Goal: Task Accomplishment & Management: Use online tool/utility

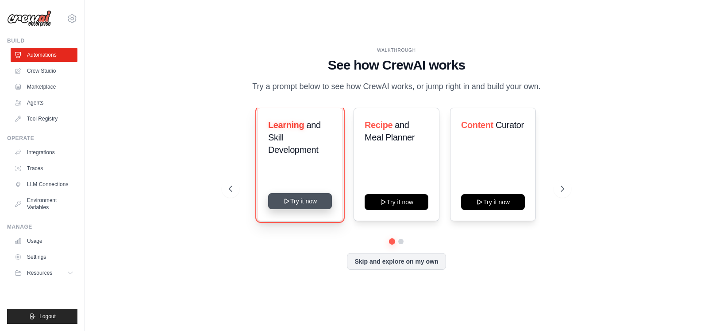
click at [313, 205] on button "Try it now" at bounding box center [300, 201] width 64 height 16
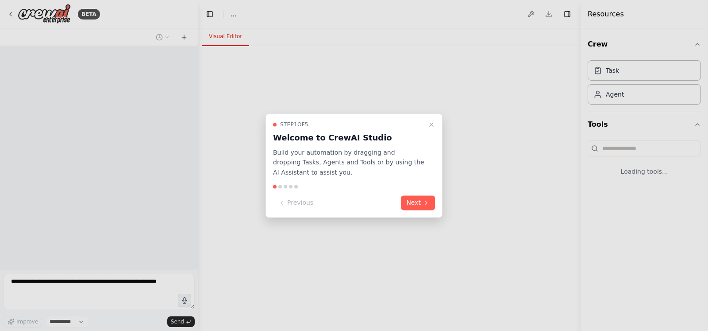
select select "****"
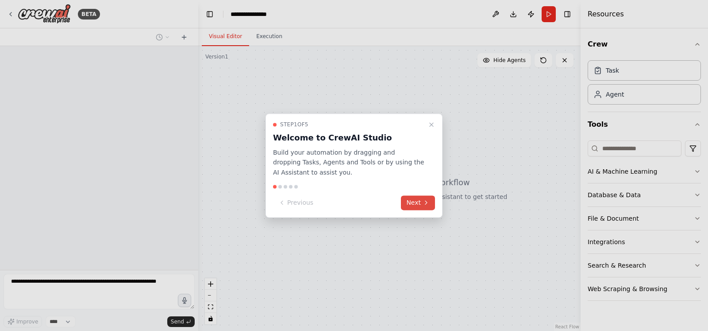
click at [422, 204] on button "Next" at bounding box center [418, 202] width 34 height 15
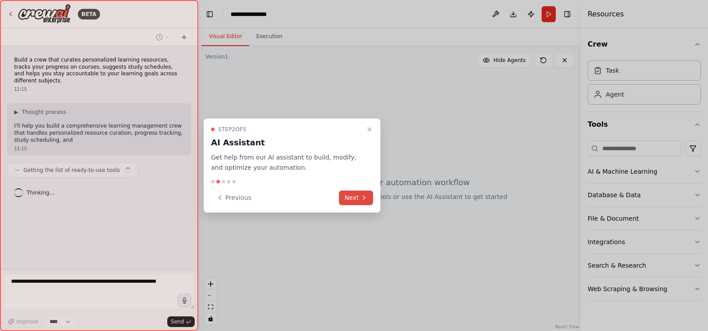
click at [367, 196] on icon at bounding box center [364, 197] width 7 height 7
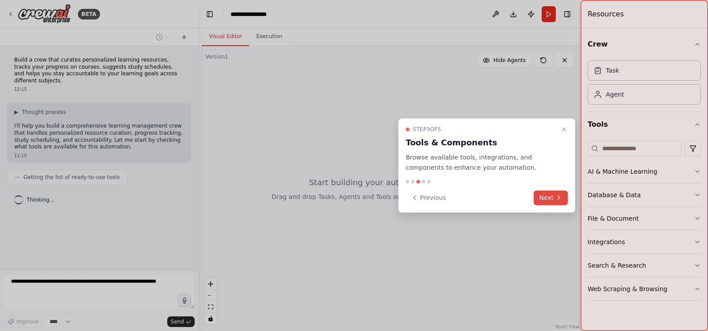
click at [555, 197] on button "Next" at bounding box center [551, 197] width 34 height 15
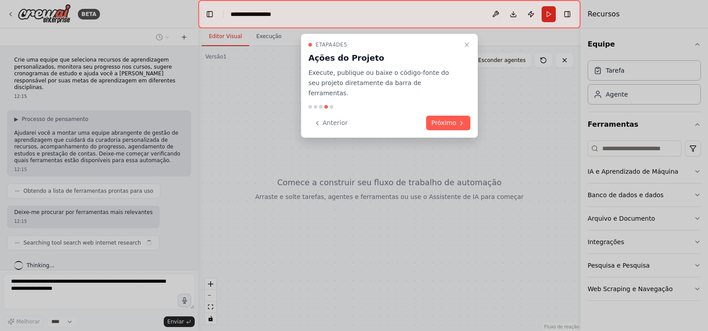
scroll to position [3, 0]
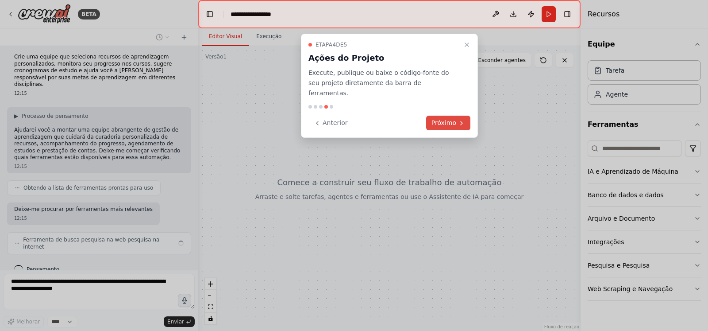
click at [452, 118] on font "Próximo" at bounding box center [444, 122] width 25 height 9
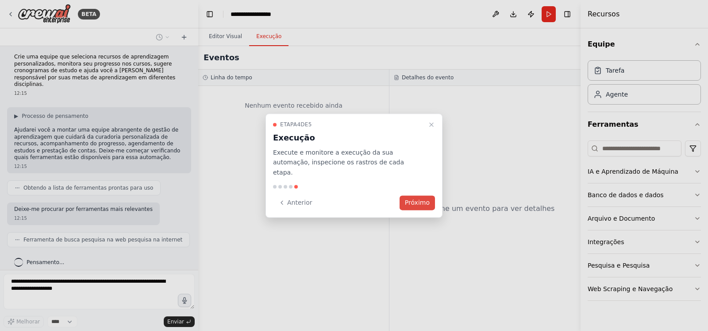
click at [422, 203] on button "Próximo" at bounding box center [417, 202] width 35 height 15
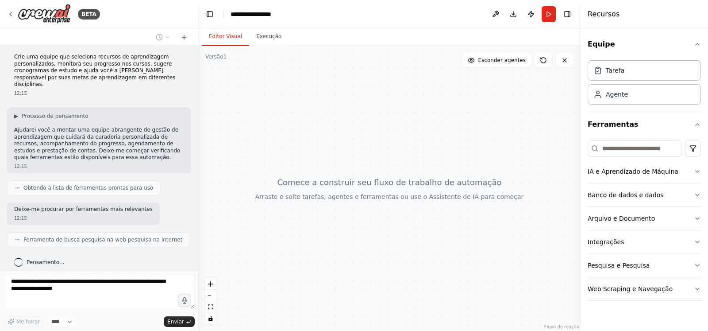
scroll to position [25, 0]
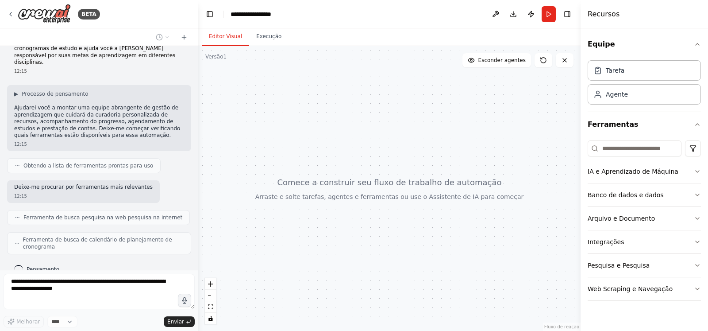
click at [360, 194] on div at bounding box center [389, 188] width 382 height 285
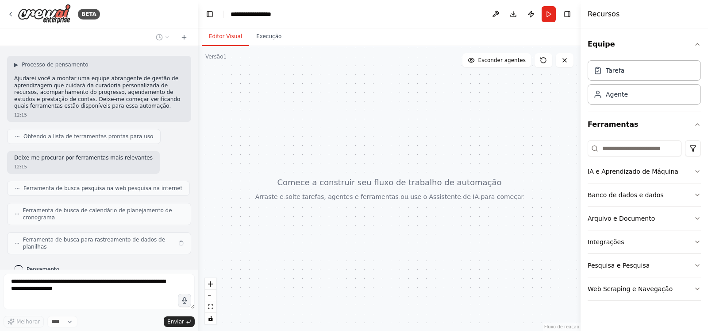
drag, startPoint x: 320, startPoint y: 233, endPoint x: 367, endPoint y: 227, distance: 47.3
click at [367, 227] on div at bounding box center [389, 188] width 382 height 285
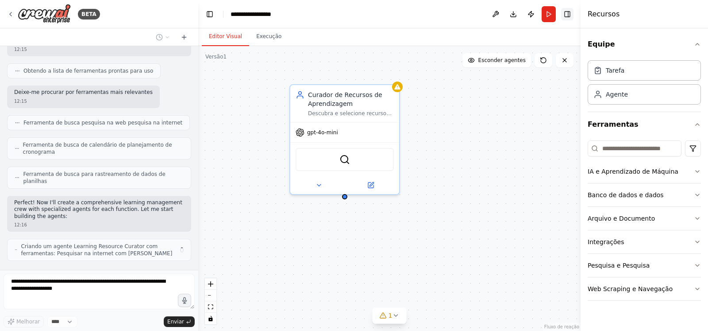
scroll to position [127, 0]
